Goal: Information Seeking & Learning: Learn about a topic

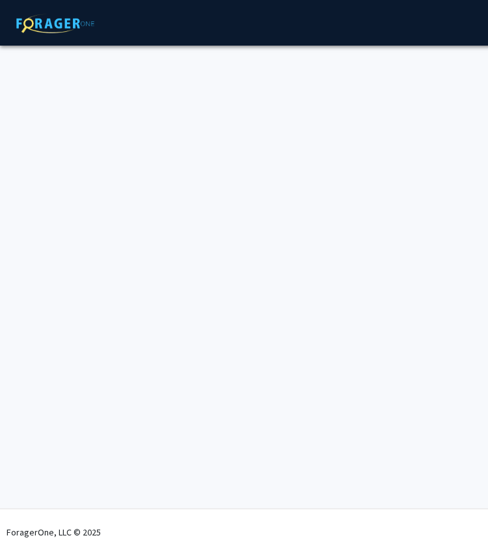
click at [285, 160] on div "Skip navigation About Press & Media Symposium Log In Sign Up Complete your prof…" at bounding box center [390, 277] width 781 height 555
click at [69, 27] on img at bounding box center [55, 24] width 91 height 20
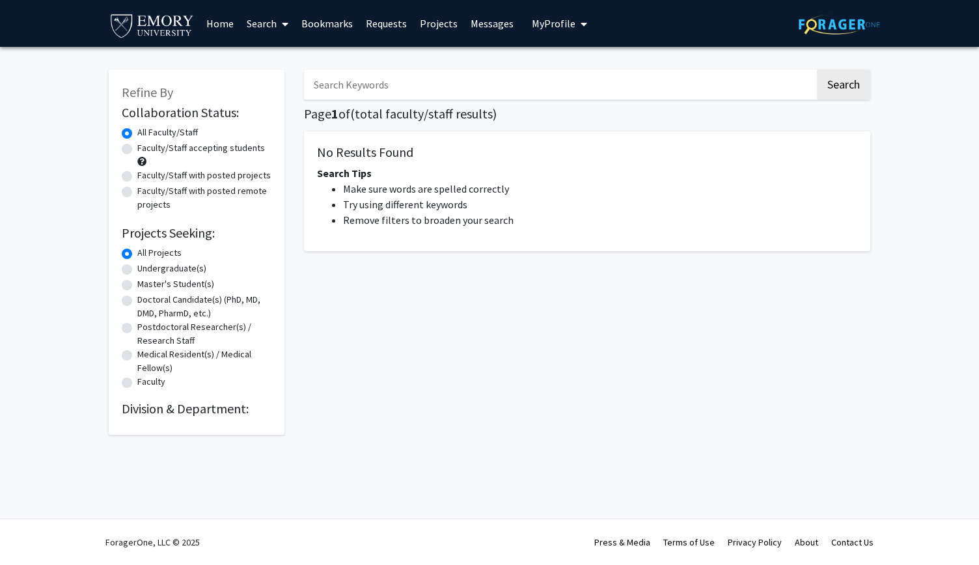
click at [137, 271] on label "Undergraduate(s)" at bounding box center [171, 269] width 69 height 14
click at [137, 270] on input "Undergraduate(s)" at bounding box center [141, 266] width 8 height 8
radio input "true"
click at [225, 25] on link "Home" at bounding box center [220, 24] width 40 height 46
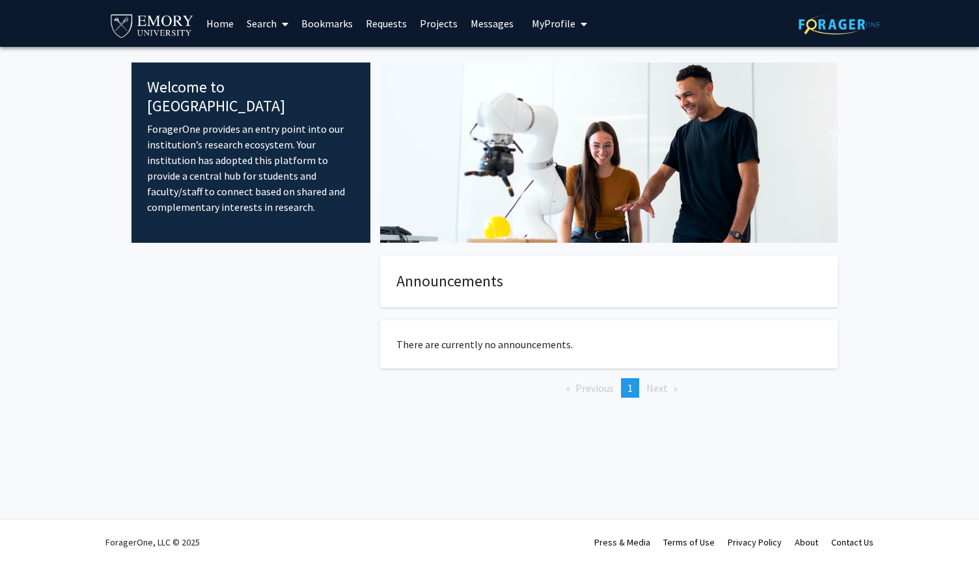
click at [295, 25] on link "Search" at bounding box center [267, 24] width 55 height 46
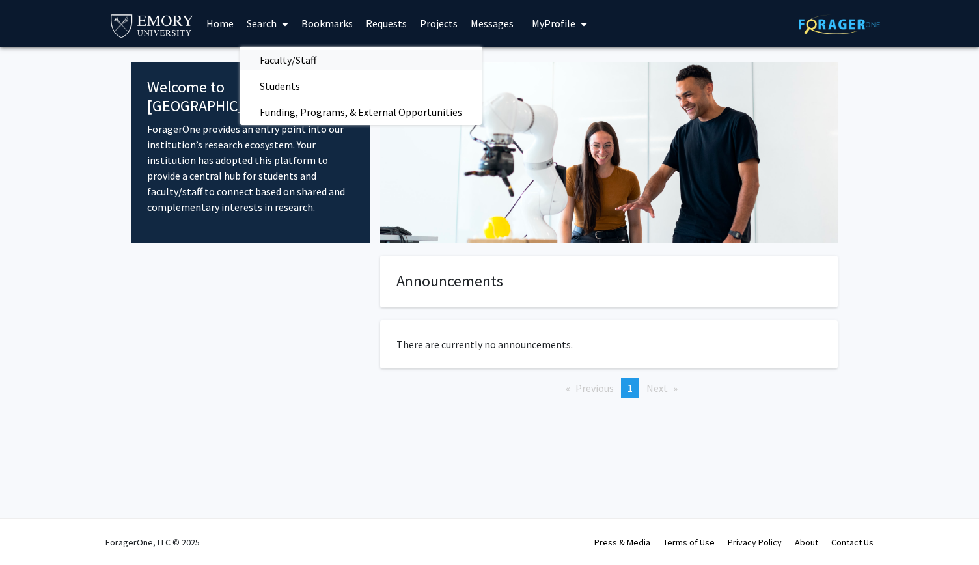
click at [289, 62] on span "Faculty/Staff" at bounding box center [288, 60] width 96 height 26
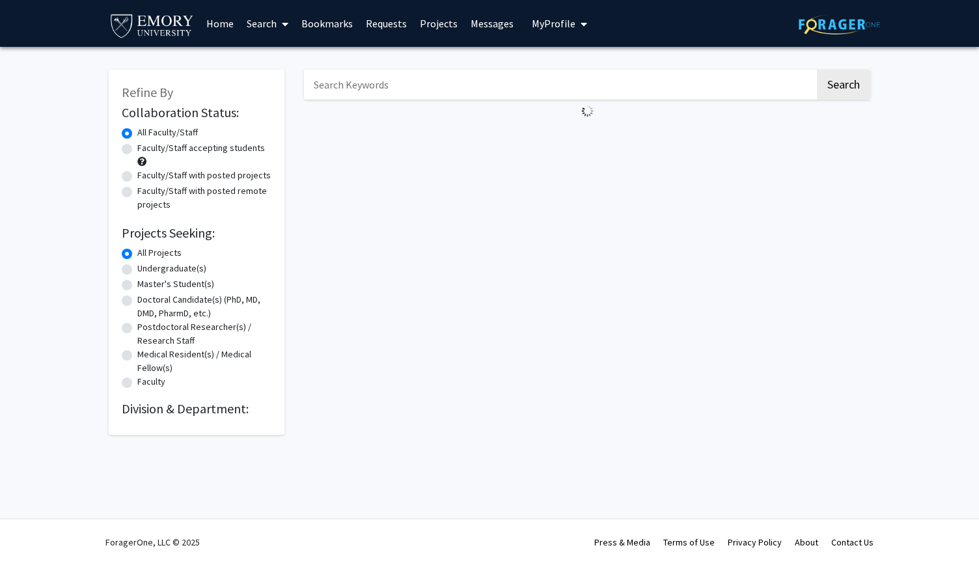
click at [137, 151] on label "Faculty/Staff accepting students" at bounding box center [201, 148] width 128 height 14
click at [137, 150] on input "Faculty/Staff accepting students" at bounding box center [141, 145] width 8 height 8
radio input "true"
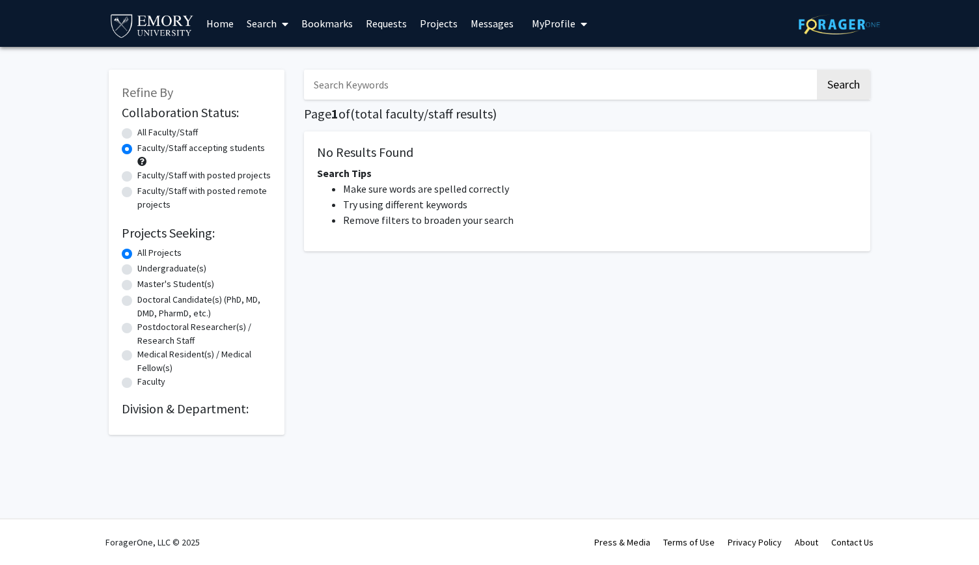
click at [129, 276] on div "Undergraduate(s)" at bounding box center [197, 270] width 150 height 16
click at [137, 273] on label "Undergraduate(s)" at bounding box center [171, 269] width 69 height 14
click at [137, 270] on input "Undergraduate(s)" at bounding box center [141, 266] width 8 height 8
radio input "true"
click at [430, 22] on link "Projects" at bounding box center [438, 24] width 51 height 46
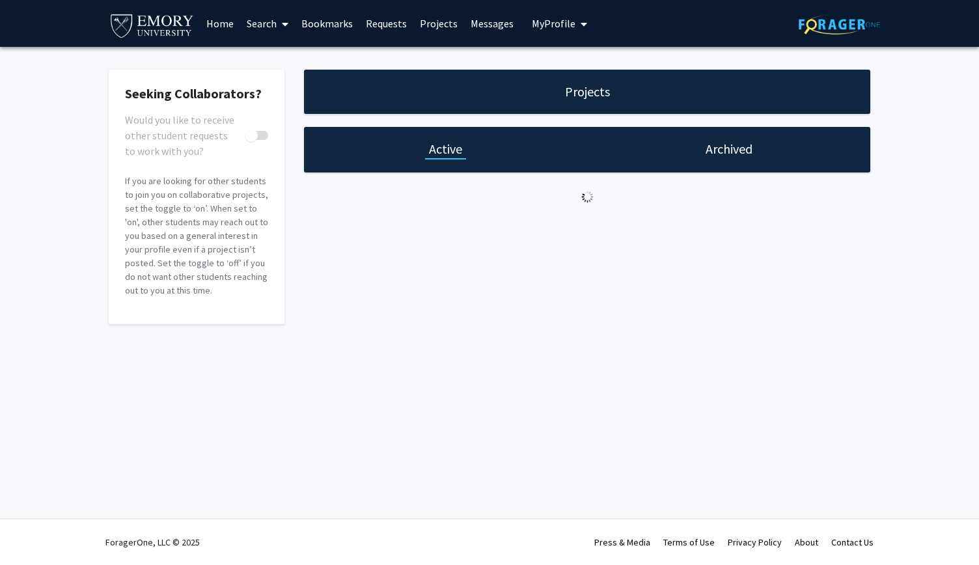
click at [488, 27] on span "My Profile" at bounding box center [554, 23] width 44 height 13
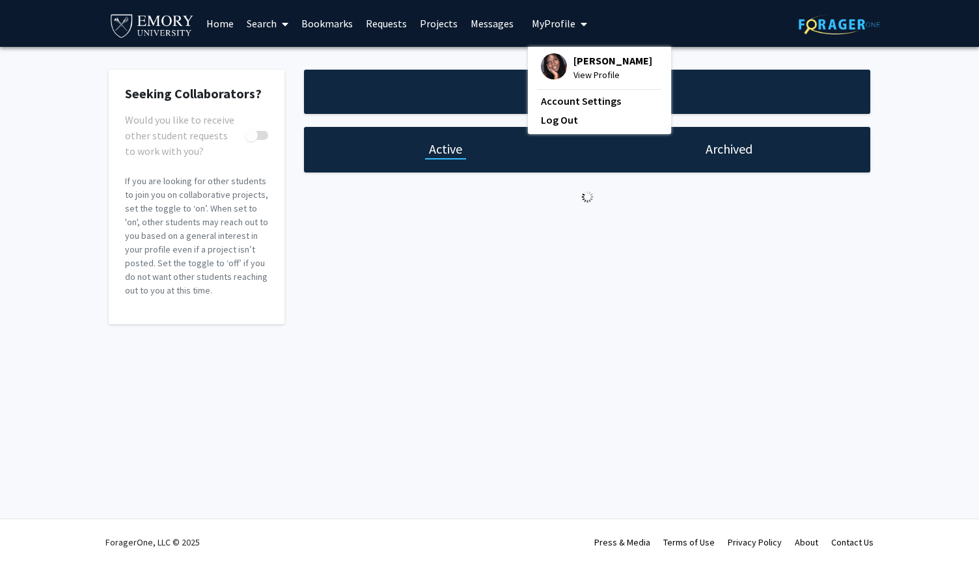
click at [294, 317] on div "Projects Active Archived" at bounding box center [587, 197] width 586 height 255
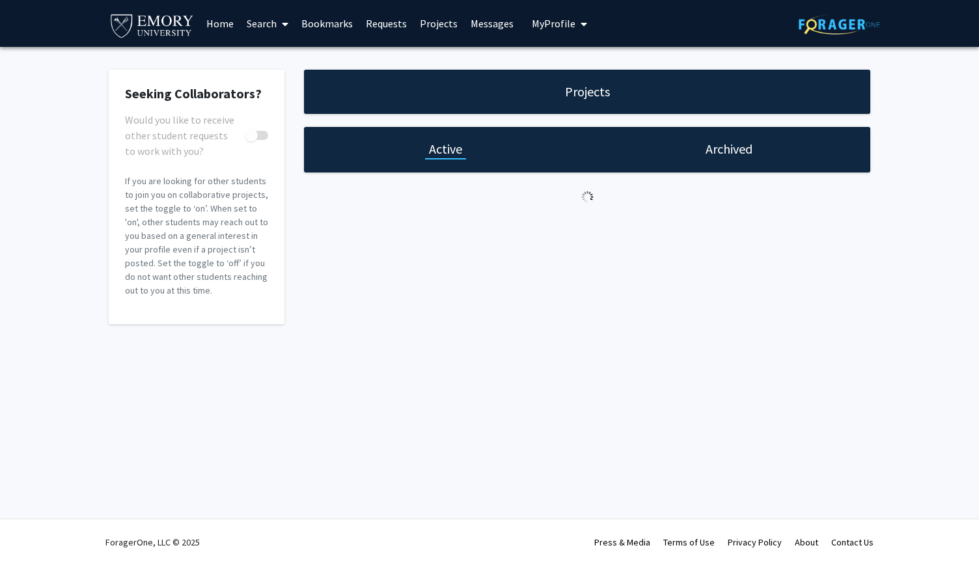
click at [331, 21] on link "Bookmarks" at bounding box center [327, 24] width 64 height 46
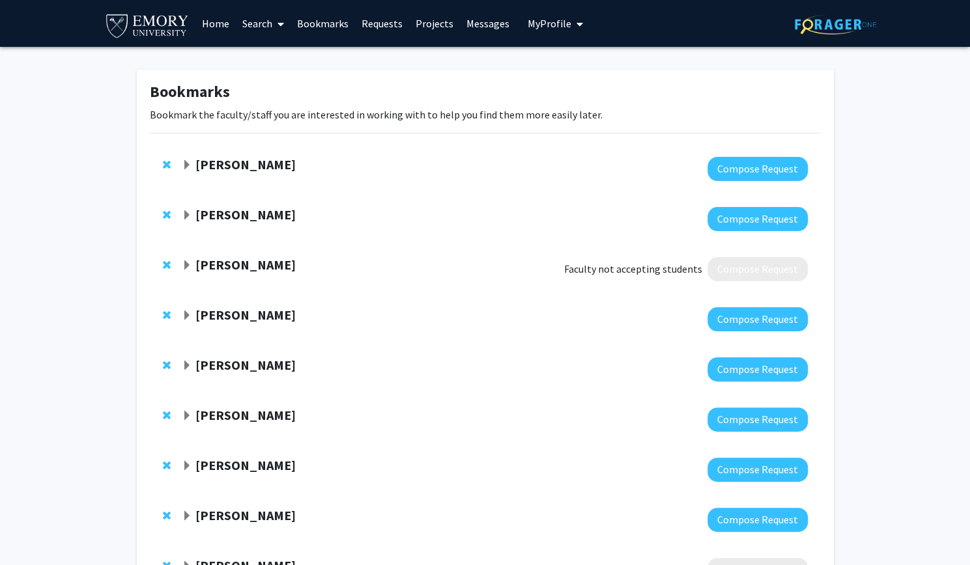
click at [229, 165] on strong "[PERSON_NAME]" at bounding box center [245, 164] width 100 height 16
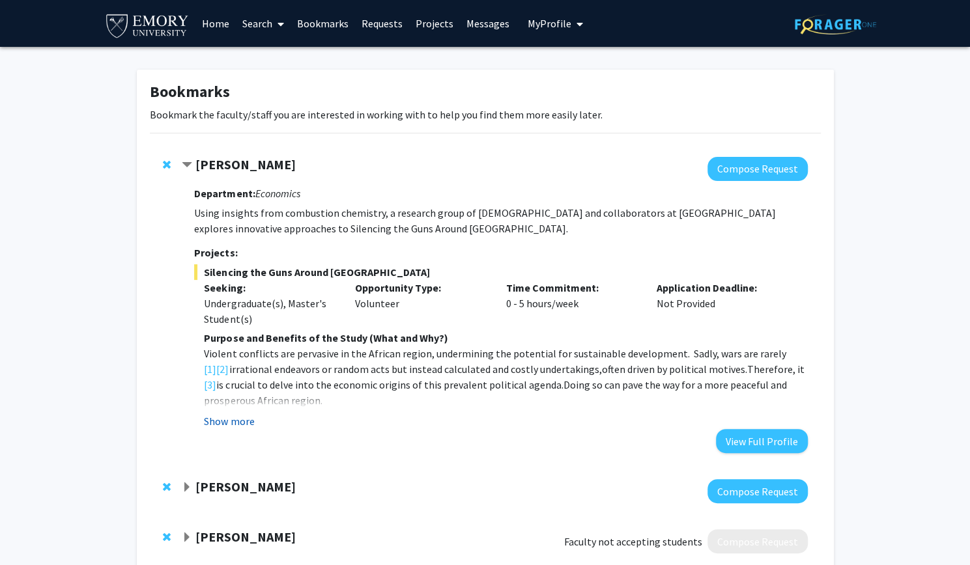
click at [245, 428] on button "Show more" at bounding box center [229, 421] width 50 height 16
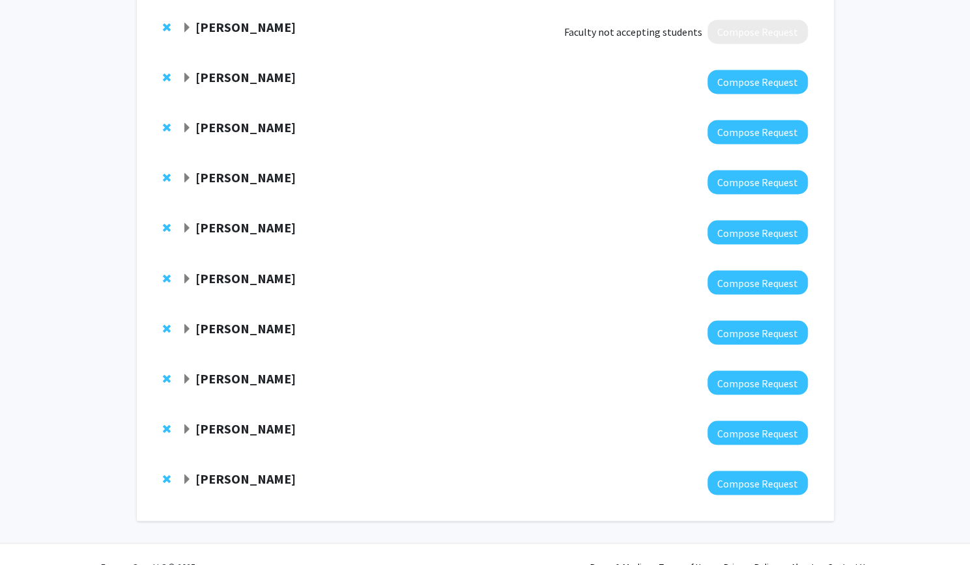
scroll to position [1241, 0]
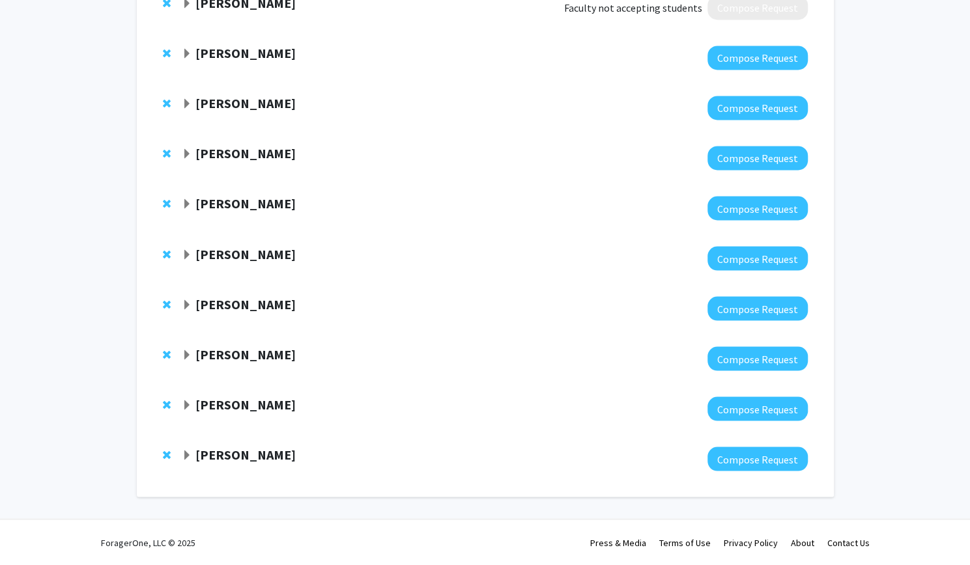
click at [251, 408] on strong "[PERSON_NAME]" at bounding box center [245, 404] width 100 height 16
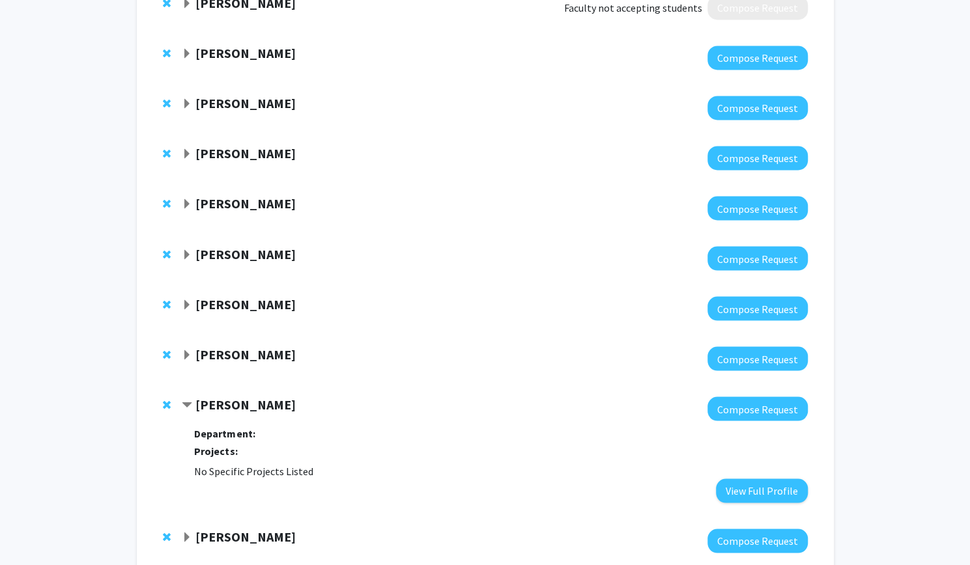
click at [251, 408] on strong "[PERSON_NAME]" at bounding box center [245, 404] width 100 height 16
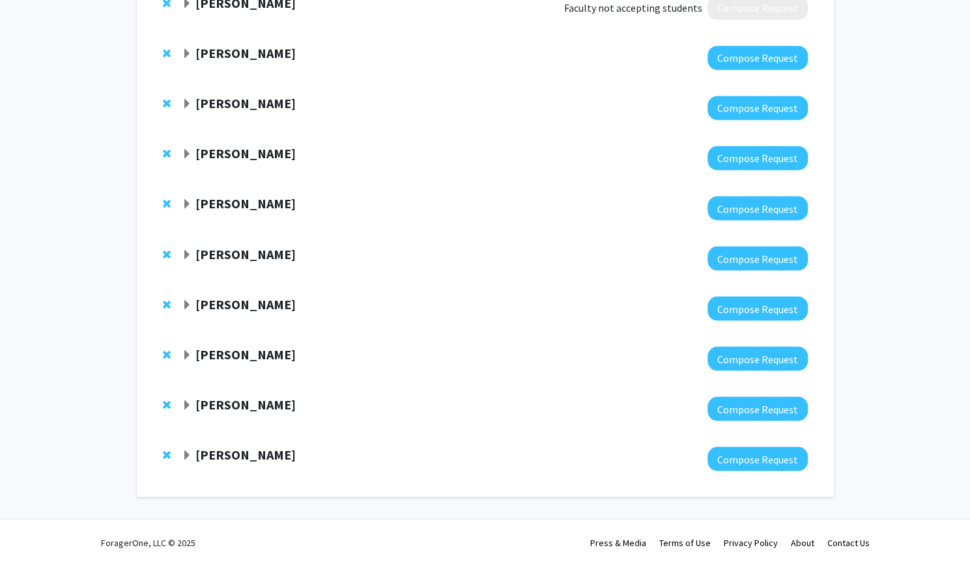
click at [232, 351] on strong "[PERSON_NAME]" at bounding box center [245, 354] width 100 height 16
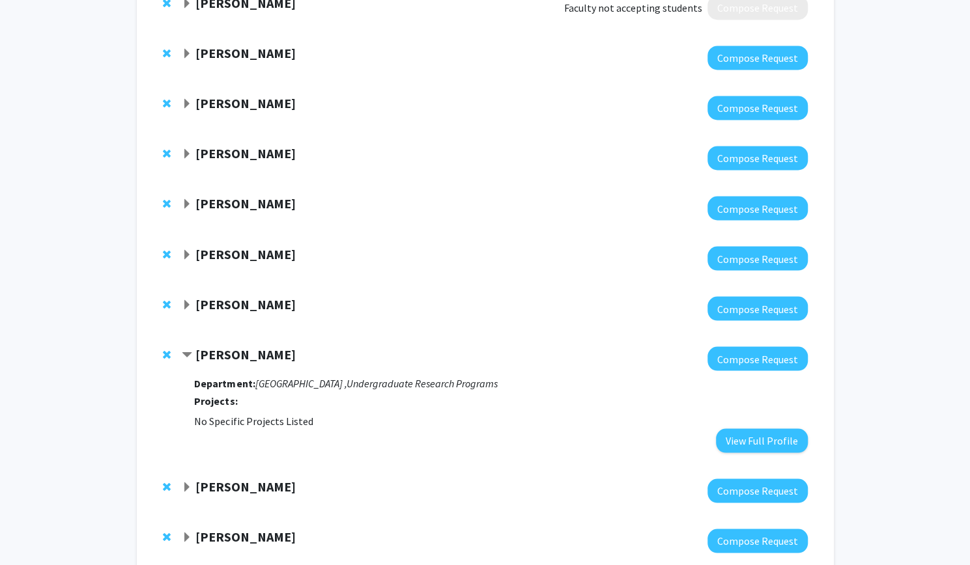
click at [232, 351] on strong "[PERSON_NAME]" at bounding box center [245, 354] width 100 height 16
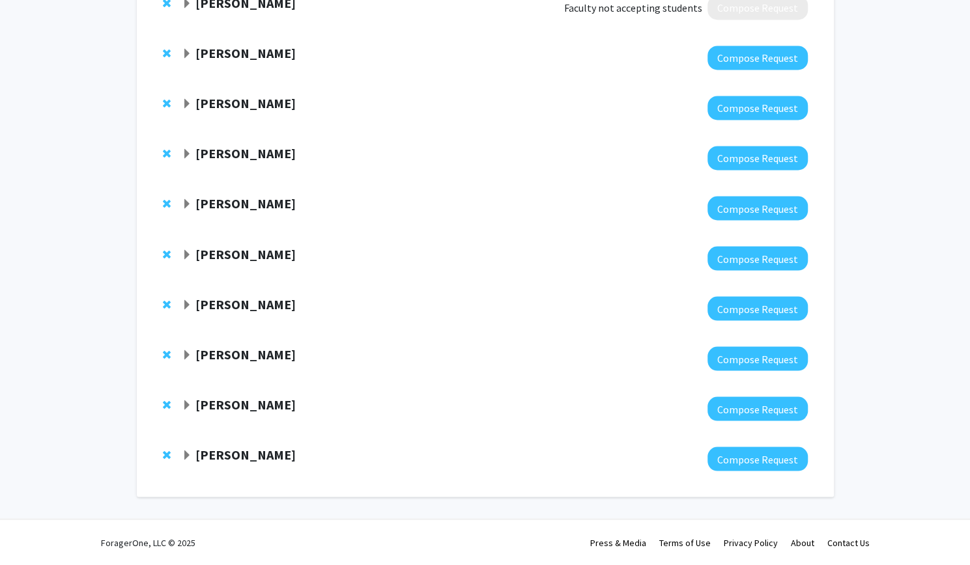
click at [210, 308] on strong "[PERSON_NAME]" at bounding box center [245, 304] width 100 height 16
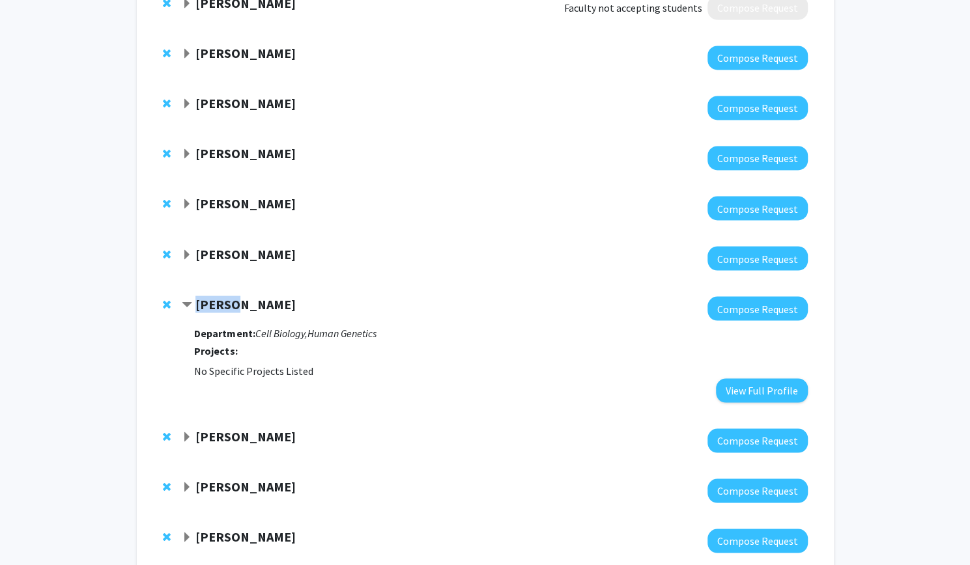
click at [210, 308] on strong "[PERSON_NAME]" at bounding box center [245, 304] width 100 height 16
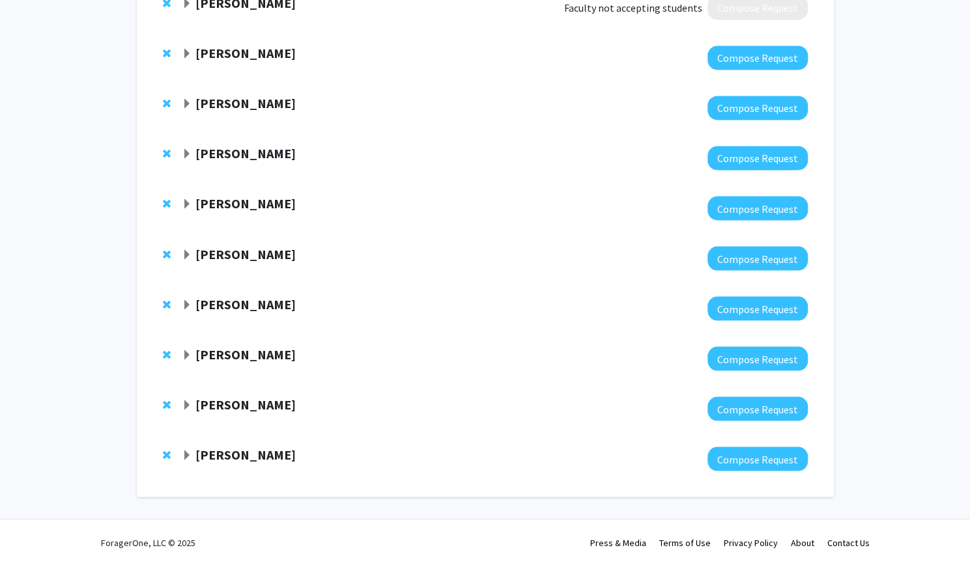
click at [226, 264] on div at bounding box center [494, 258] width 625 height 24
click at [228, 262] on div "[PERSON_NAME]" at bounding box center [322, 254] width 281 height 16
click at [233, 257] on strong "[PERSON_NAME]" at bounding box center [245, 253] width 100 height 16
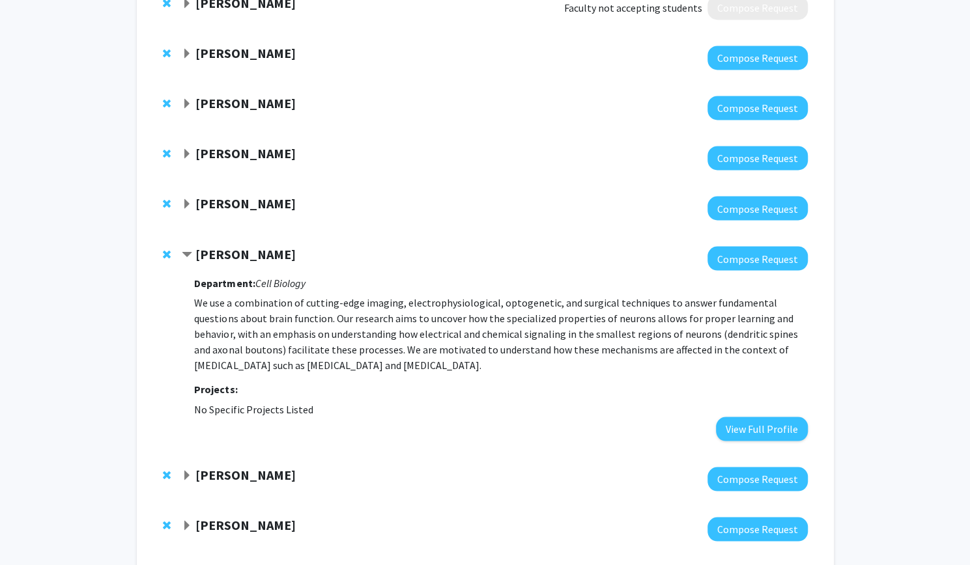
drag, startPoint x: 234, startPoint y: 254, endPoint x: 235, endPoint y: 200, distance: 54.0
click at [235, 200] on strong "[PERSON_NAME]" at bounding box center [245, 203] width 100 height 16
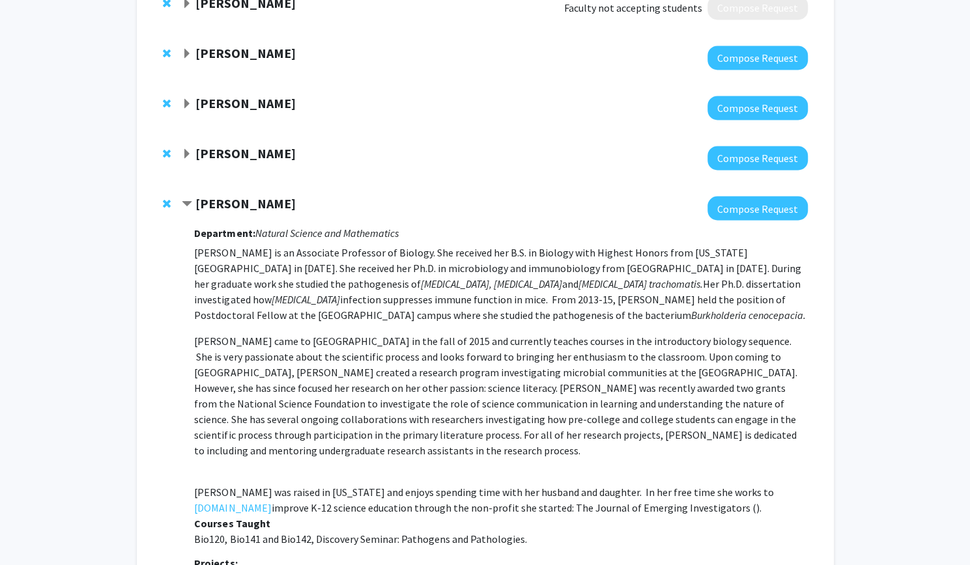
click at [227, 154] on strong "[PERSON_NAME]" at bounding box center [245, 153] width 100 height 16
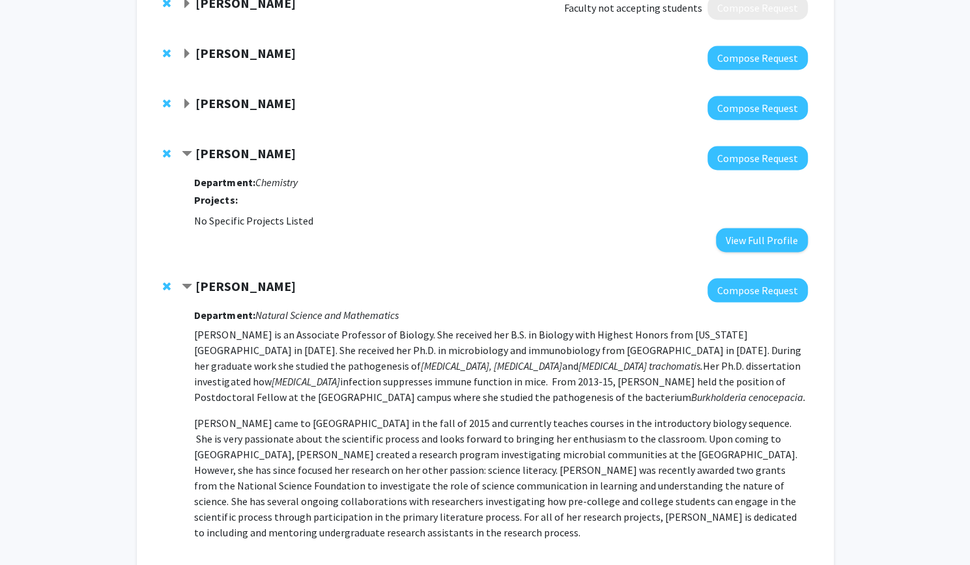
click at [230, 110] on strong "[PERSON_NAME]" at bounding box center [245, 103] width 100 height 16
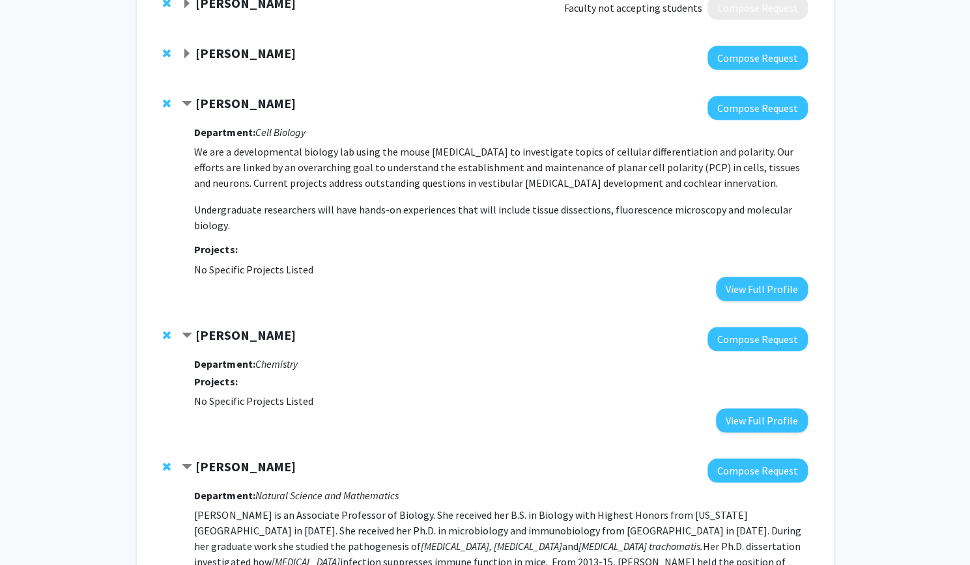
click at [216, 61] on strong "[PERSON_NAME]" at bounding box center [245, 53] width 100 height 16
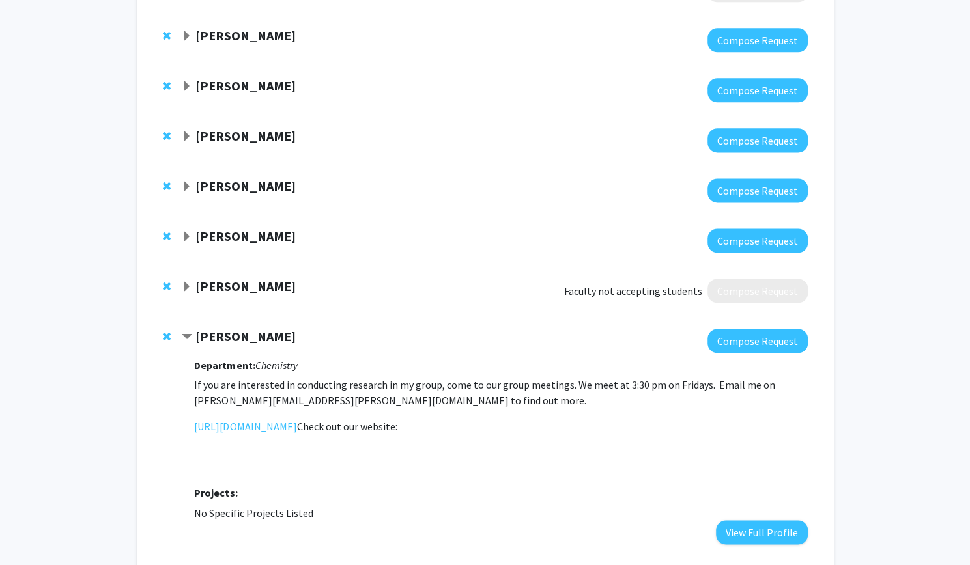
scroll to position [960, 0]
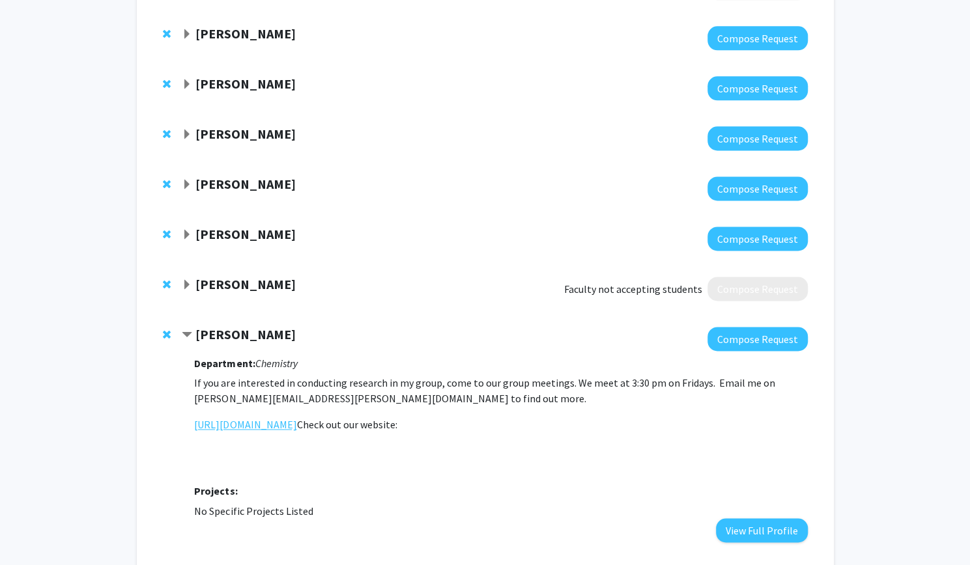
click at [277, 428] on link "[URL][DOMAIN_NAME]" at bounding box center [245, 425] width 102 height 16
click at [241, 238] on strong "[PERSON_NAME]" at bounding box center [245, 234] width 100 height 16
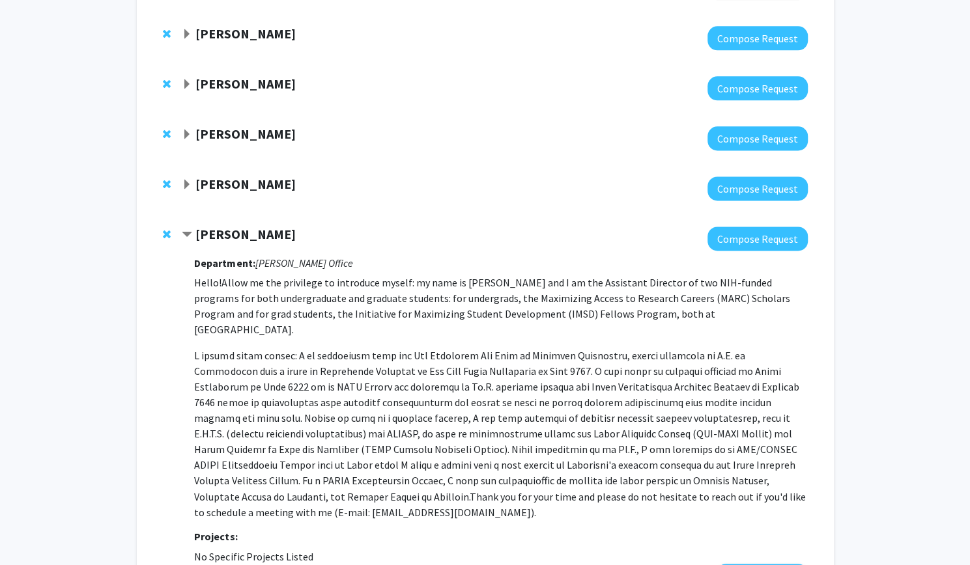
click at [234, 188] on strong "[PERSON_NAME]" at bounding box center [245, 184] width 100 height 16
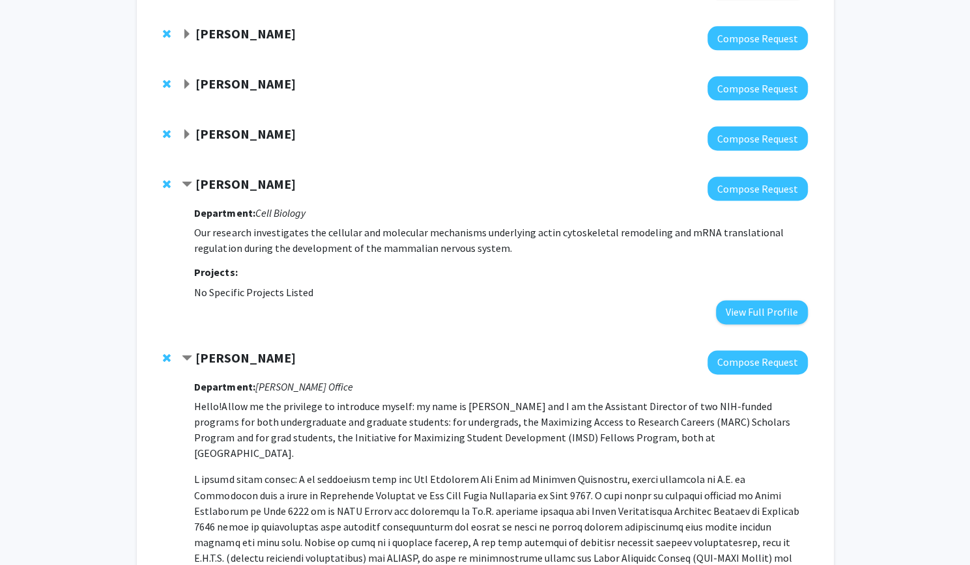
click at [235, 148] on div at bounding box center [494, 138] width 625 height 24
click at [225, 141] on strong "[PERSON_NAME]" at bounding box center [245, 134] width 100 height 16
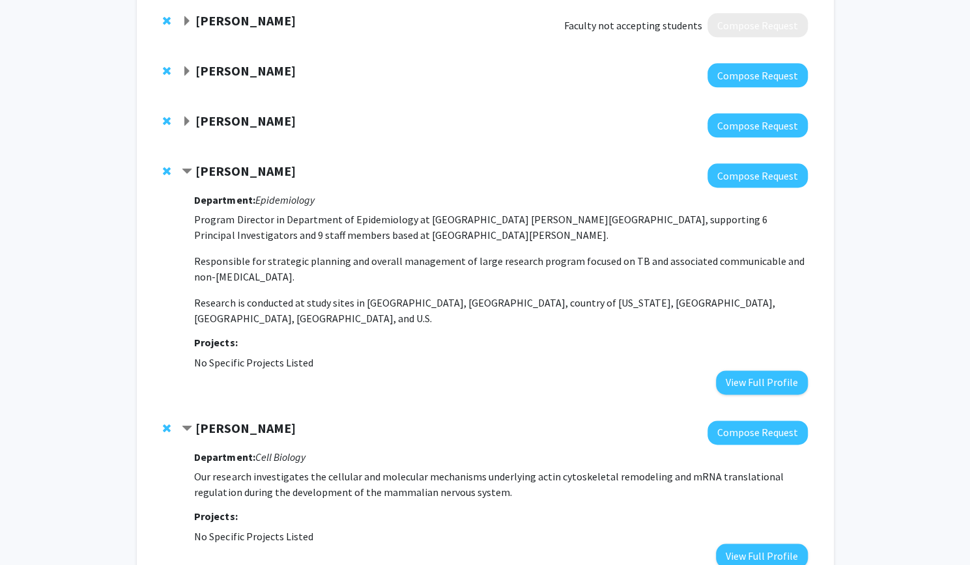
scroll to position [919, 0]
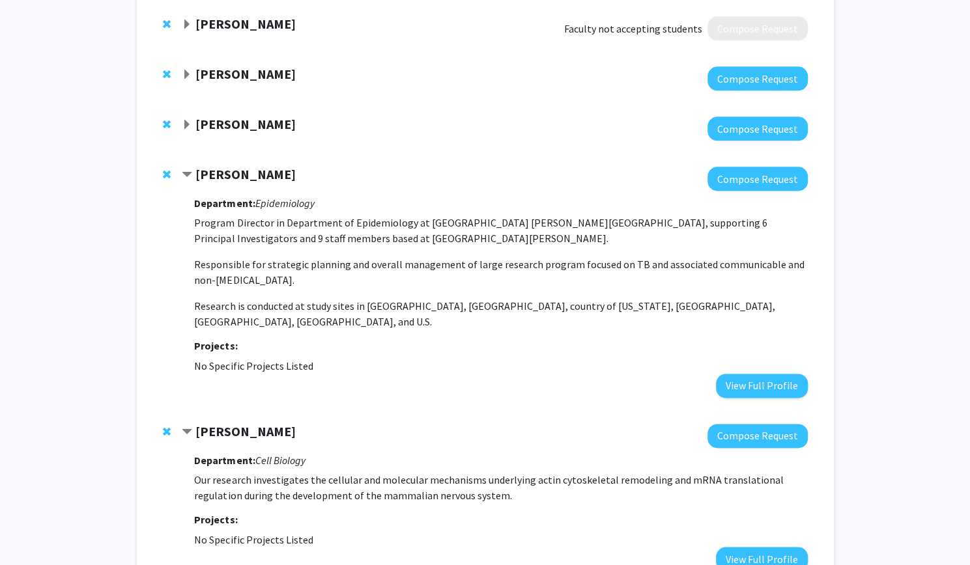
click at [264, 126] on strong "[PERSON_NAME]" at bounding box center [245, 124] width 100 height 16
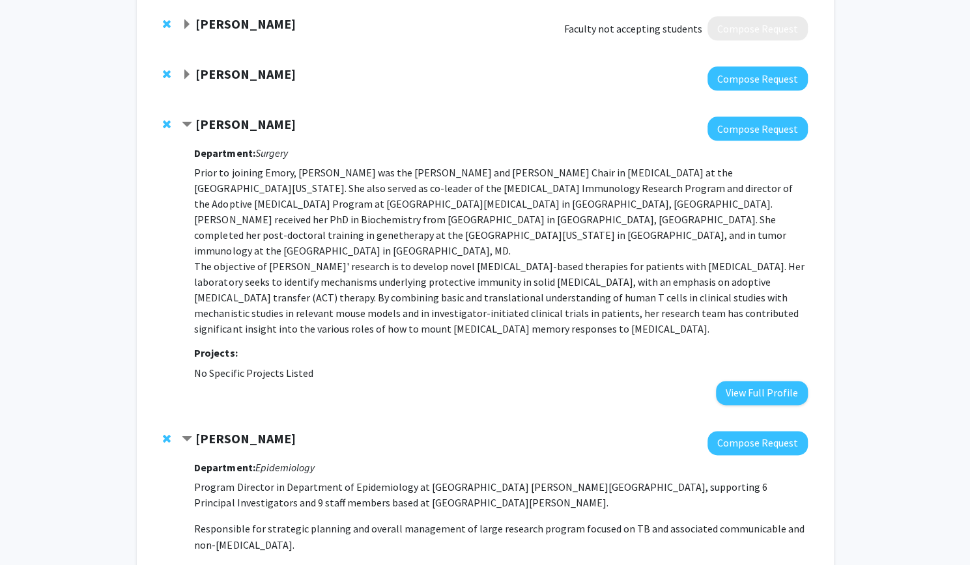
click at [275, 80] on strong "[PERSON_NAME]" at bounding box center [245, 74] width 100 height 16
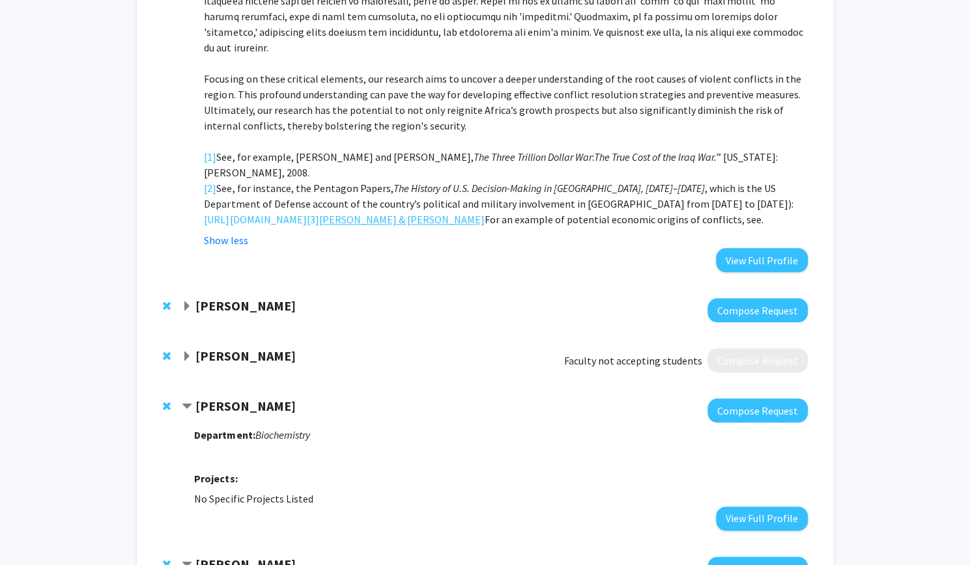
scroll to position [585, 0]
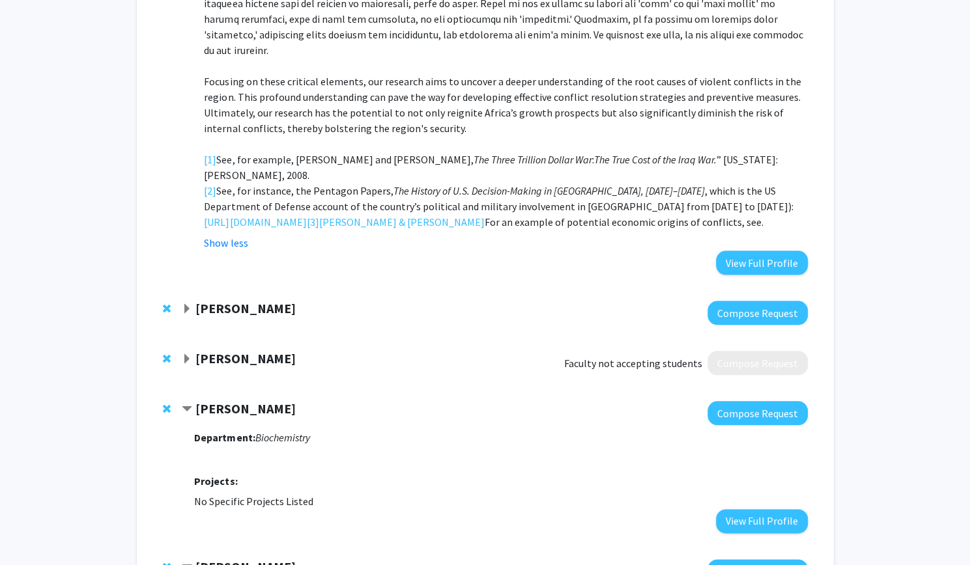
click at [255, 356] on strong "[PERSON_NAME]" at bounding box center [245, 358] width 100 height 16
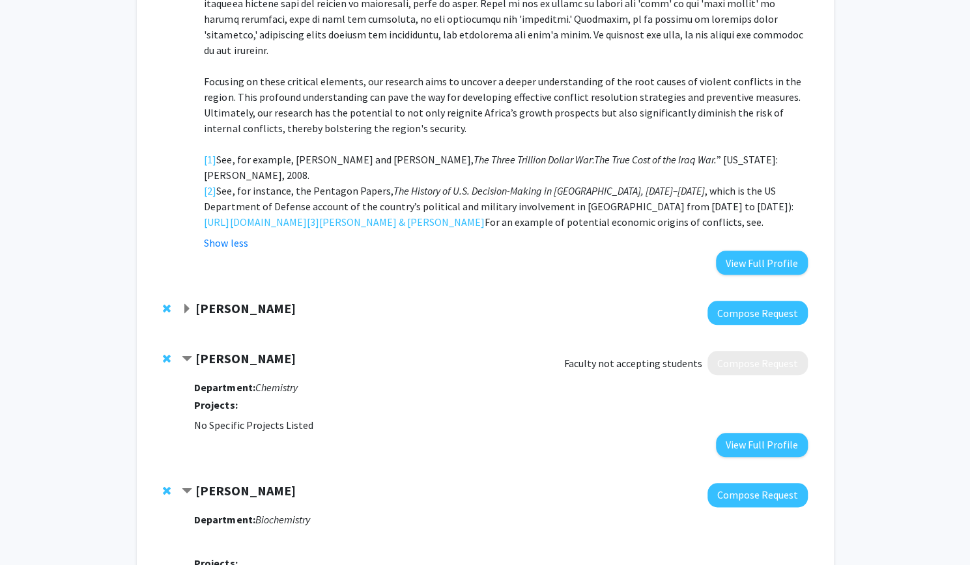
click at [245, 325] on div "[PERSON_NAME] Compose Request" at bounding box center [485, 313] width 671 height 50
click at [242, 315] on strong "[PERSON_NAME]" at bounding box center [245, 308] width 100 height 16
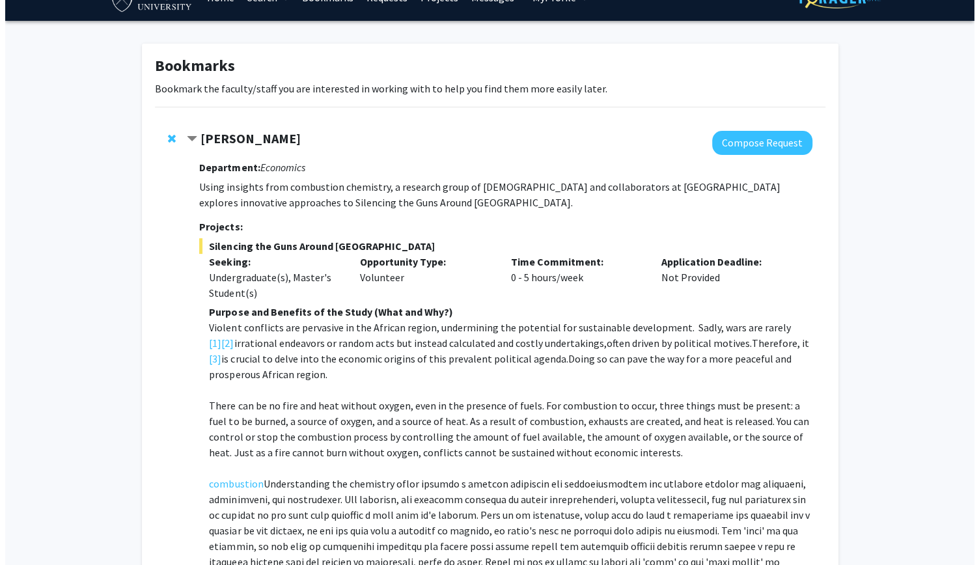
scroll to position [0, 0]
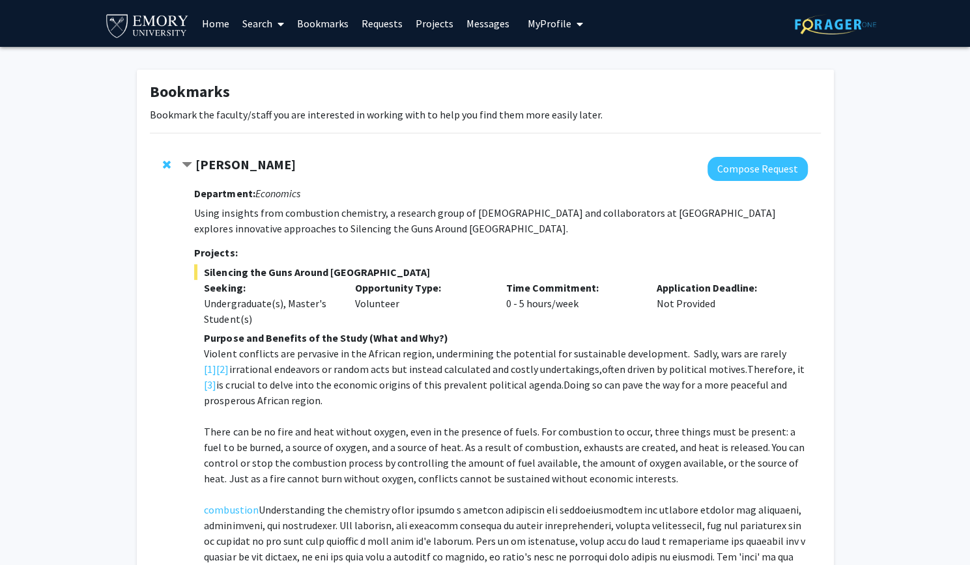
click at [254, 26] on link "Search" at bounding box center [263, 24] width 55 height 46
click at [272, 54] on span "Faculty/Staff" at bounding box center [284, 60] width 96 height 26
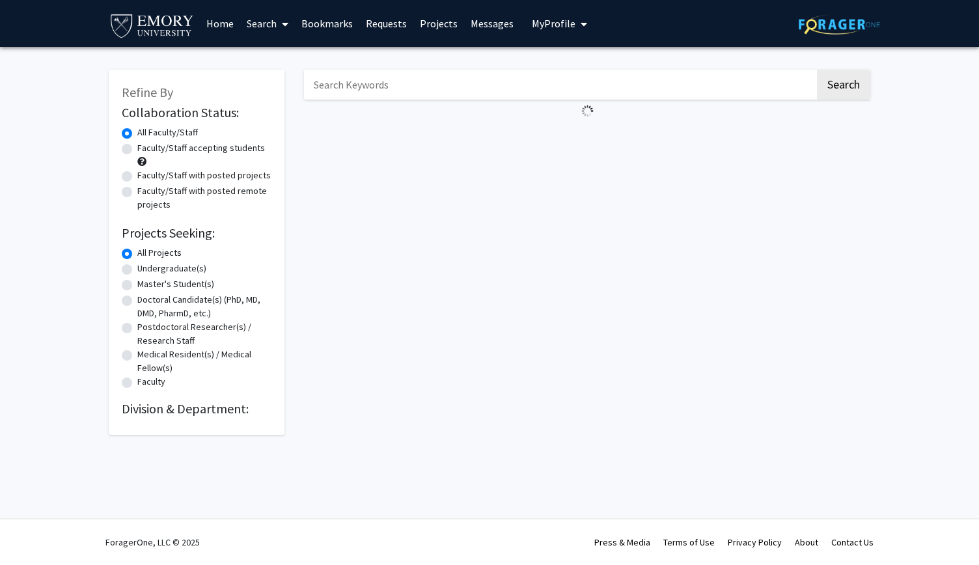
click at [488, 28] on img at bounding box center [839, 24] width 81 height 20
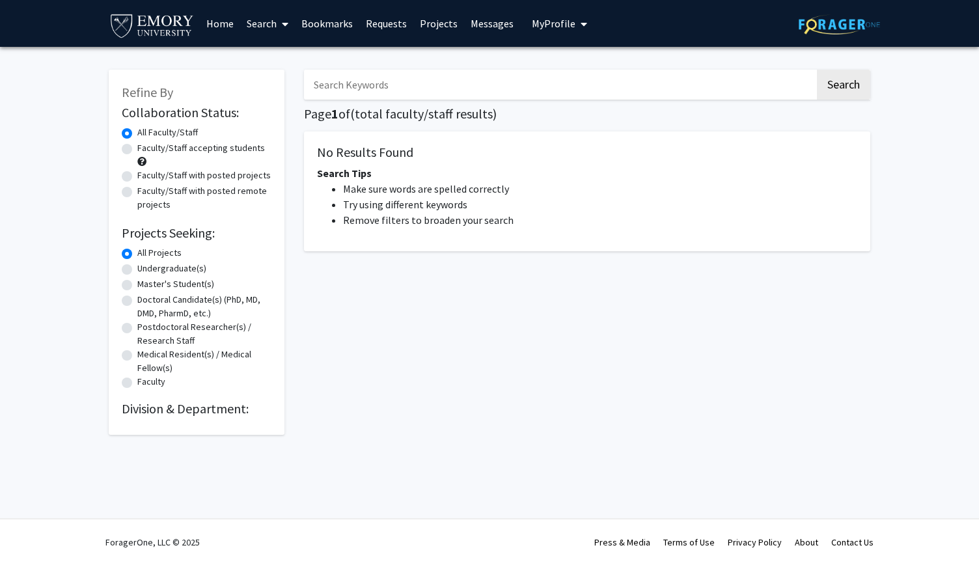
click at [488, 20] on img at bounding box center [839, 24] width 81 height 20
click at [227, 29] on link "Home" at bounding box center [220, 24] width 40 height 46
